Goal: Task Accomplishment & Management: Manage account settings

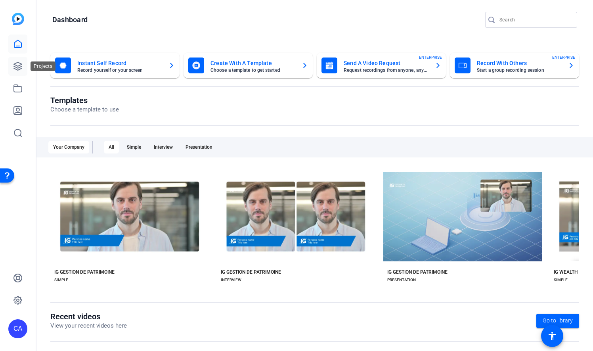
click at [20, 63] on icon at bounding box center [18, 66] width 10 height 10
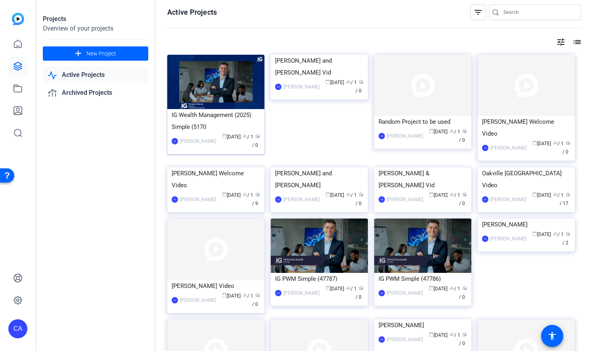
scroll to position [5, 0]
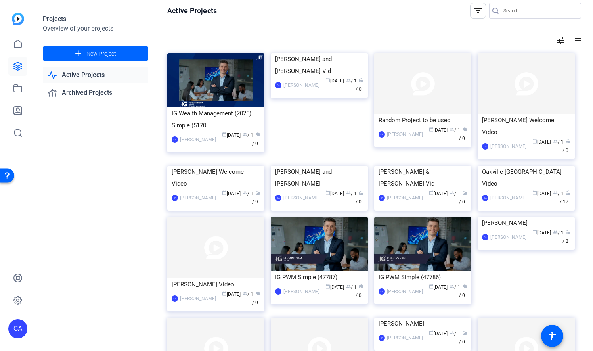
drag, startPoint x: 220, startPoint y: 122, endPoint x: 162, endPoint y: 146, distance: 62.7
click at [162, 146] on div "Active Projects filter_list tune list IG Wealth Management (2025) Simple (5170 …" at bounding box center [373, 175] width 437 height 351
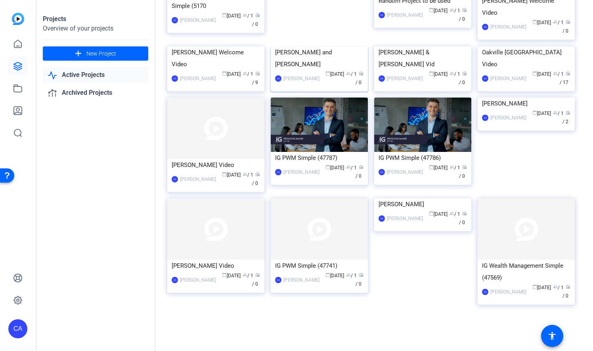
scroll to position [0, 0]
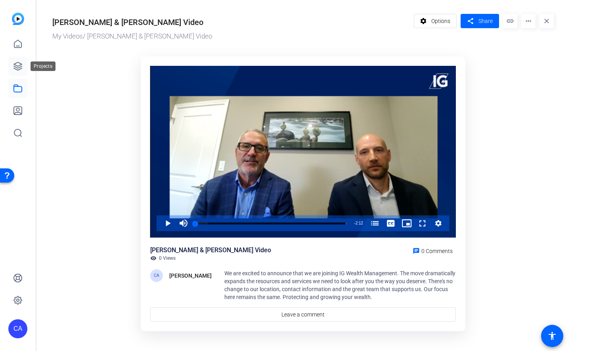
click at [17, 67] on icon at bounding box center [18, 66] width 10 height 10
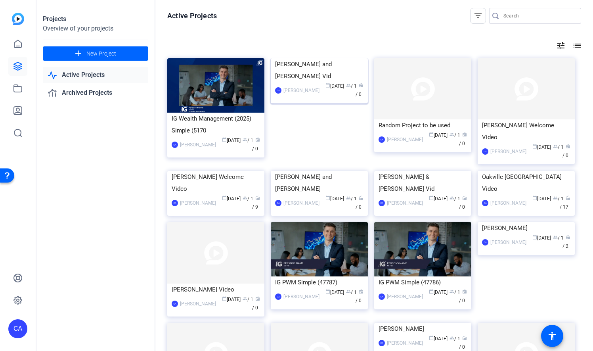
click at [316, 58] on img at bounding box center [319, 58] width 97 height 0
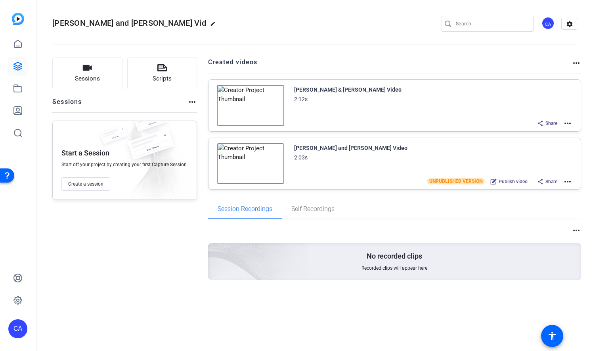
click at [567, 181] on mat-icon "more_horiz" at bounding box center [568, 182] width 10 height 10
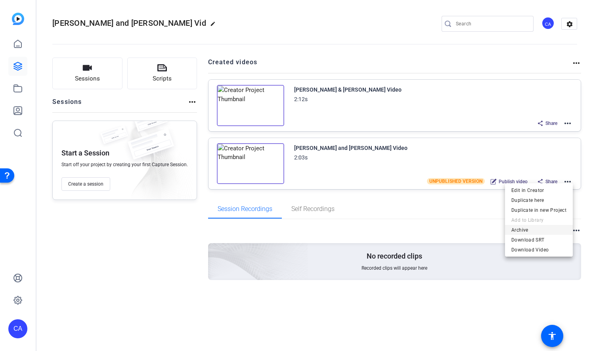
click at [525, 230] on span "Archive" at bounding box center [538, 230] width 55 height 10
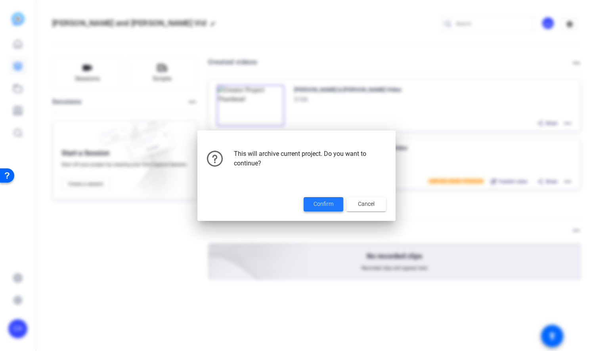
click at [324, 201] on span "Confirm" at bounding box center [323, 204] width 20 height 8
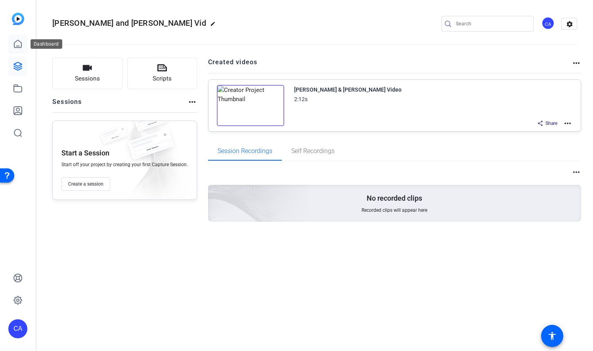
click at [21, 44] on icon at bounding box center [18, 44] width 10 height 10
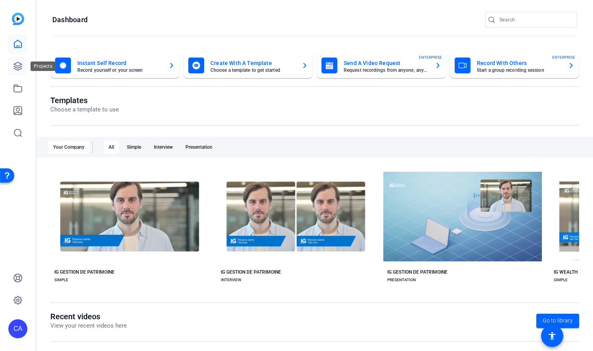
click at [19, 71] on icon at bounding box center [18, 66] width 10 height 10
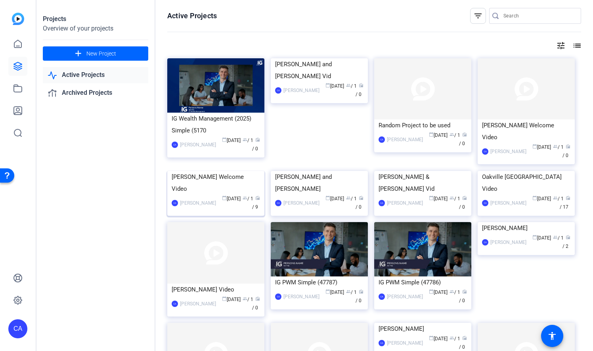
click at [216, 171] on img at bounding box center [215, 171] width 97 height 0
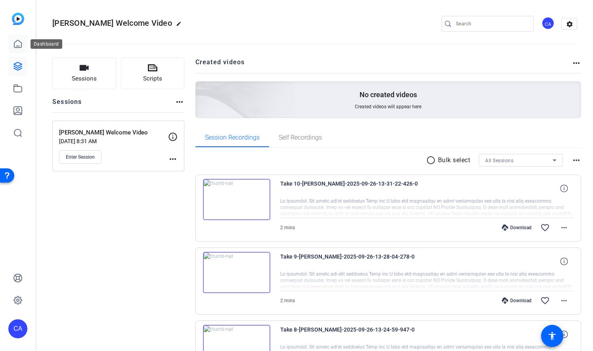
click at [17, 44] on icon at bounding box center [18, 44] width 10 height 10
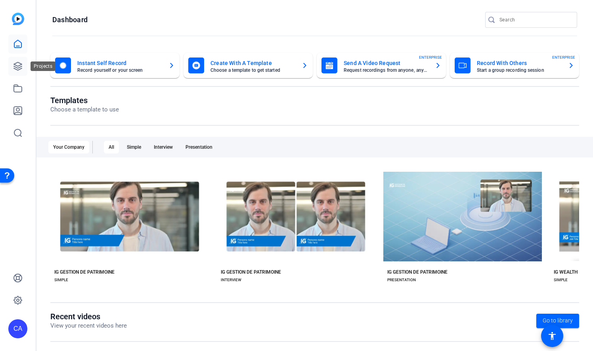
click at [19, 69] on icon at bounding box center [18, 66] width 10 height 10
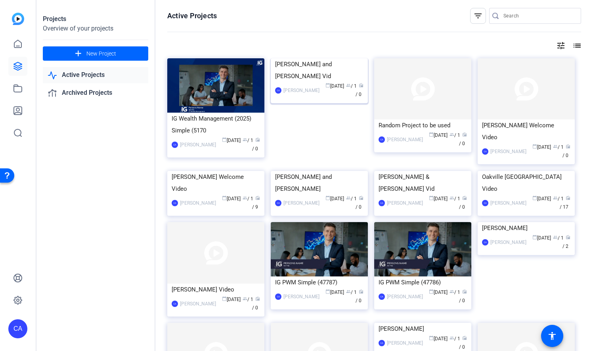
click at [325, 58] on img at bounding box center [319, 58] width 97 height 0
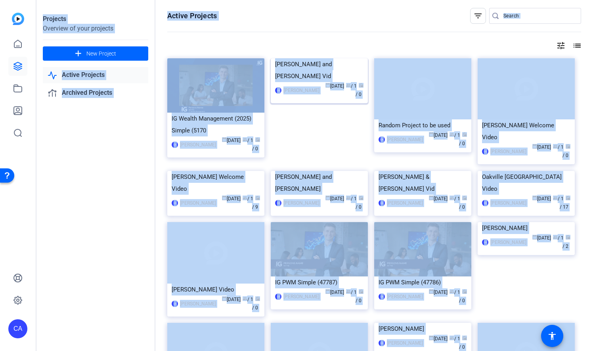
click at [325, 93] on div "Projects Overview of your projects add New Project Active Projects Archived Pro…" at bounding box center [314, 175] width 556 height 351
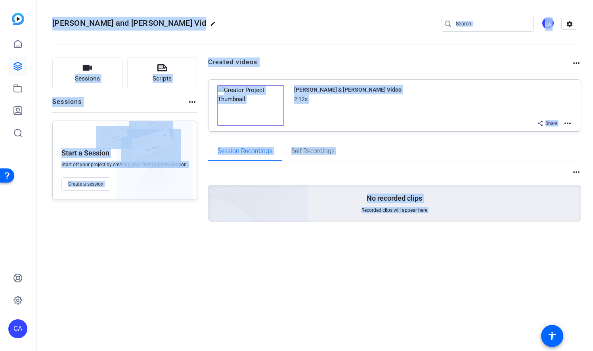
drag, startPoint x: 325, startPoint y: 93, endPoint x: 360, endPoint y: 119, distance: 44.2
click at [360, 119] on div "Share more_horiz" at bounding box center [433, 123] width 278 height 10
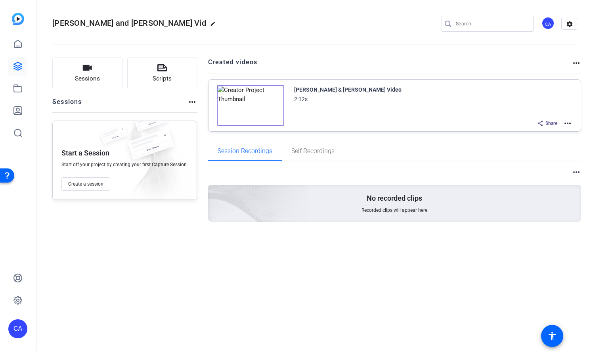
click at [569, 123] on mat-icon "more_horiz" at bounding box center [568, 123] width 10 height 10
click at [570, 123] on div at bounding box center [296, 175] width 593 height 351
click at [252, 101] on img at bounding box center [250, 105] width 67 height 41
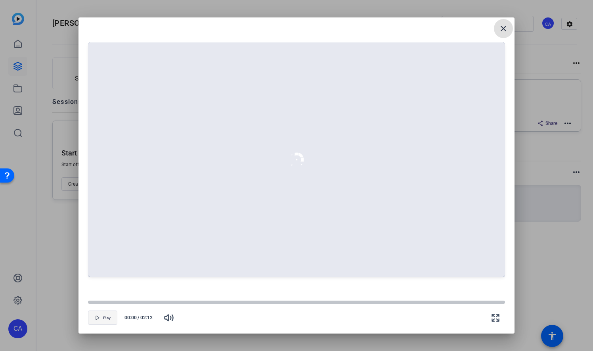
click at [103, 318] on span "Play" at bounding box center [107, 317] width 8 height 5
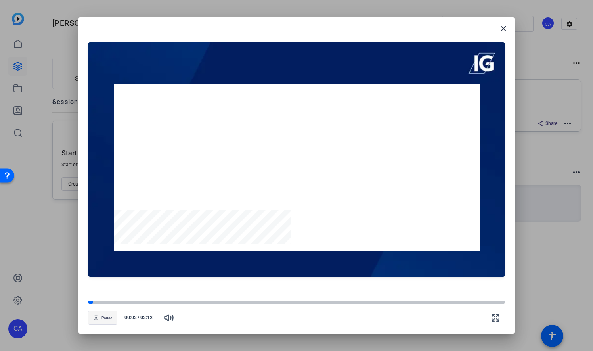
click at [103, 318] on span "Pause" at bounding box center [106, 317] width 11 height 5
click at [103, 318] on span "Play" at bounding box center [107, 317] width 8 height 5
click at [103, 318] on span "Pause" at bounding box center [106, 317] width 11 height 5
click at [103, 318] on span "Play" at bounding box center [107, 317] width 8 height 5
click at [103, 318] on span "Pause" at bounding box center [106, 317] width 11 height 5
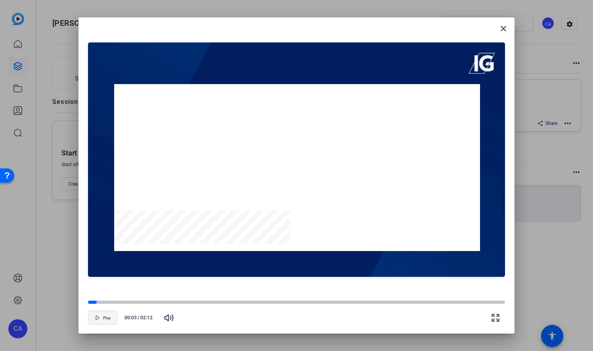
click at [103, 318] on span "Play" at bounding box center [107, 317] width 8 height 5
click at [103, 318] on span "Pause" at bounding box center [106, 317] width 11 height 5
click at [103, 318] on span "Play" at bounding box center [107, 317] width 8 height 5
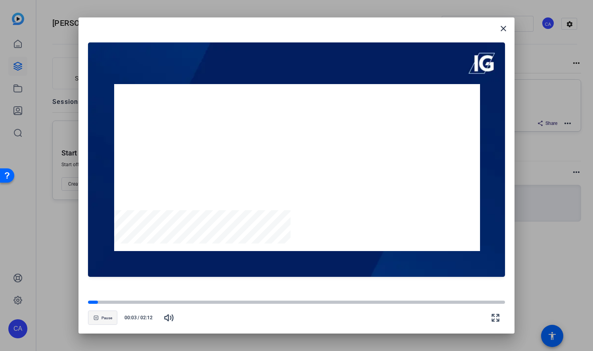
click at [103, 318] on span "Pause" at bounding box center [106, 317] width 11 height 5
click at [103, 318] on span "Play" at bounding box center [107, 317] width 8 height 5
click at [103, 318] on span "Pause" at bounding box center [106, 317] width 11 height 5
click at [103, 318] on span "Play" at bounding box center [107, 317] width 8 height 5
click at [103, 318] on span "Pause" at bounding box center [106, 317] width 11 height 5
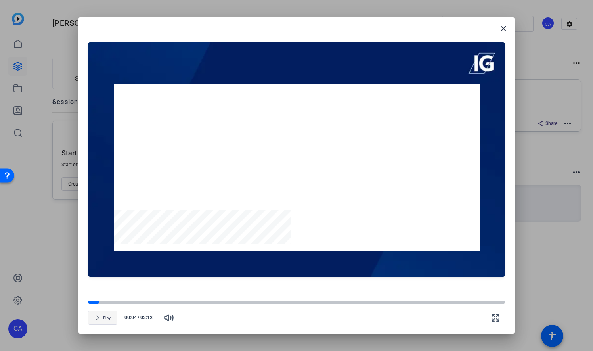
click at [103, 318] on span "Play" at bounding box center [107, 317] width 8 height 5
click at [103, 318] on span "Pause" at bounding box center [106, 317] width 11 height 5
click at [103, 318] on span "Play" at bounding box center [107, 317] width 8 height 5
click at [103, 318] on span "Pause" at bounding box center [106, 317] width 11 height 5
click at [103, 318] on span "Play" at bounding box center [107, 317] width 8 height 5
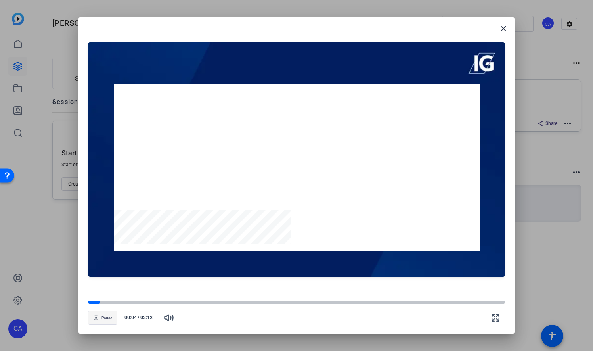
click at [103, 318] on span "Pause" at bounding box center [106, 317] width 11 height 5
click at [103, 318] on span "Play" at bounding box center [107, 317] width 8 height 5
click at [502, 25] on mat-icon "close" at bounding box center [503, 29] width 10 height 10
